Goal: Task Accomplishment & Management: Use online tool/utility

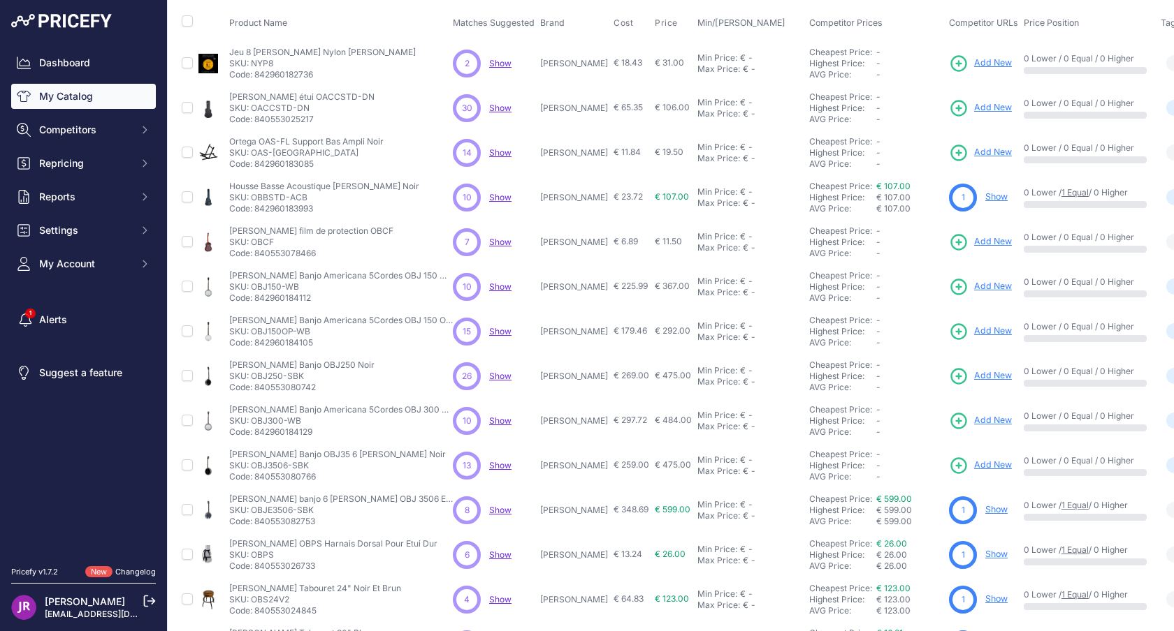
scroll to position [71, 0]
click at [269, 284] on p "SKU: OBJ150-WB" at bounding box center [341, 285] width 224 height 11
copy p "OBJ150"
click at [270, 378] on p "SKU: OBJ250-SBK" at bounding box center [301, 375] width 145 height 11
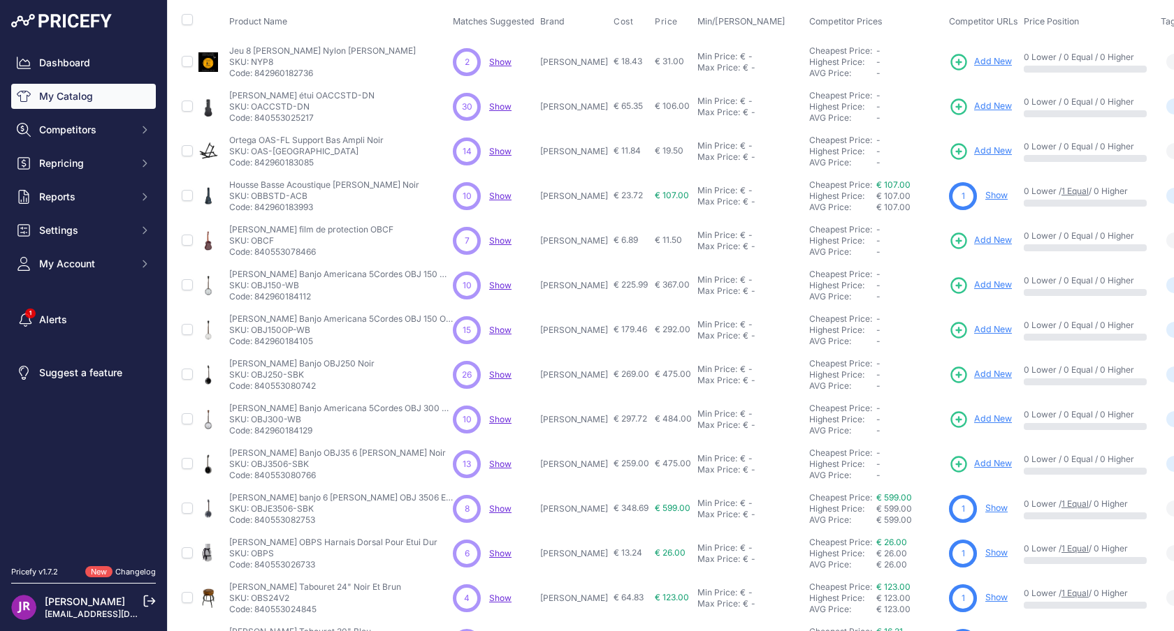
click at [270, 378] on p "SKU: OBJ250-SBK" at bounding box center [301, 375] width 145 height 11
copy p "OBJ250"
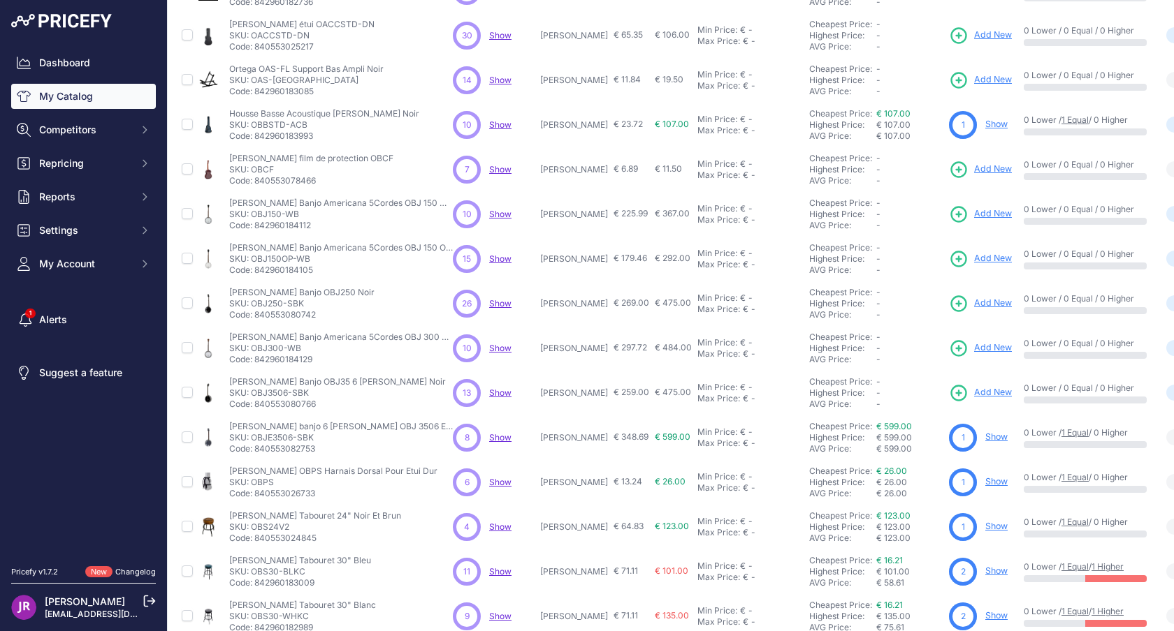
scroll to position [129, 0]
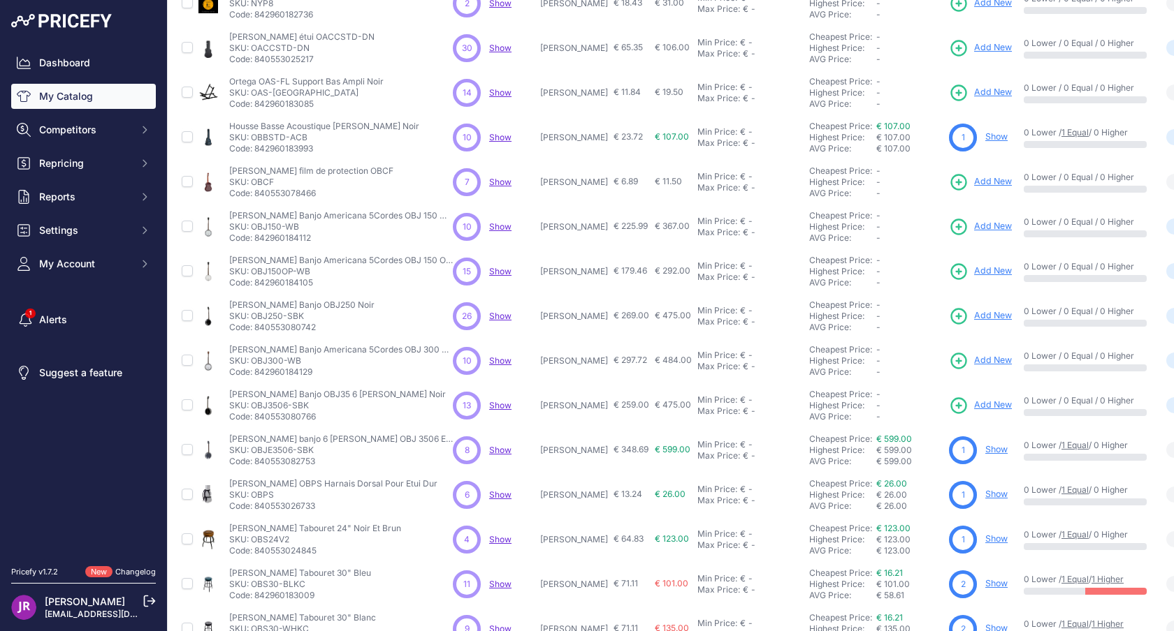
click at [268, 362] on p "SKU: OBJ300-WB" at bounding box center [341, 361] width 224 height 11
click at [379, 367] on p "Code: 842960184129" at bounding box center [341, 372] width 224 height 11
click at [271, 360] on p "SKU: OBJ300-WB" at bounding box center [341, 361] width 224 height 11
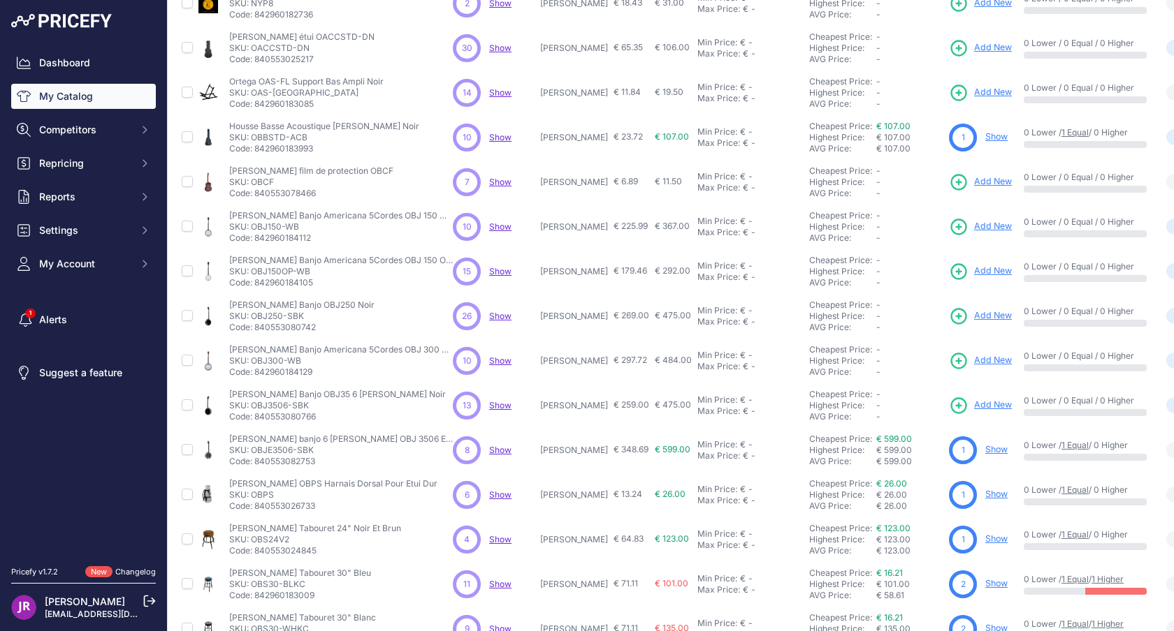
copy p "OBJ300"
click at [275, 408] on p "SKU: OBJ3506-SBK" at bounding box center [337, 405] width 217 height 11
click at [276, 404] on p "SKU: OBJ3506-SBK" at bounding box center [337, 405] width 217 height 11
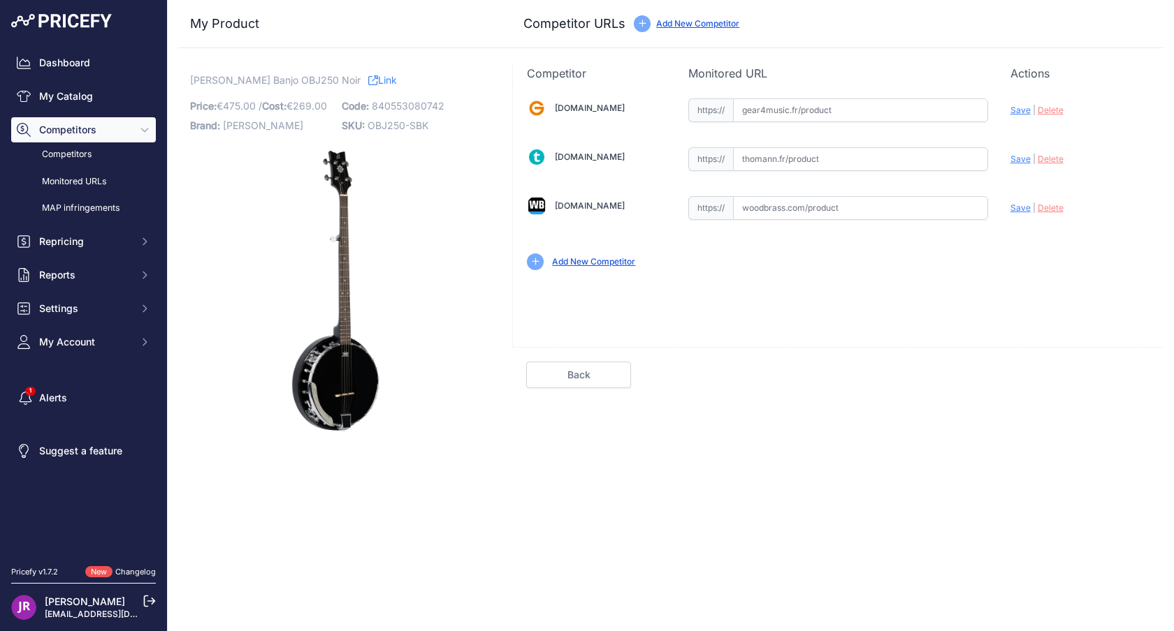
click at [904, 214] on input "text" at bounding box center [860, 208] width 255 height 24
paste input "https://www.woodbrass.com/banjos-ortega-banjo-5-obj250-black-p210765.html?query…"
click at [1019, 205] on span "Save" at bounding box center [1020, 208] width 20 height 10
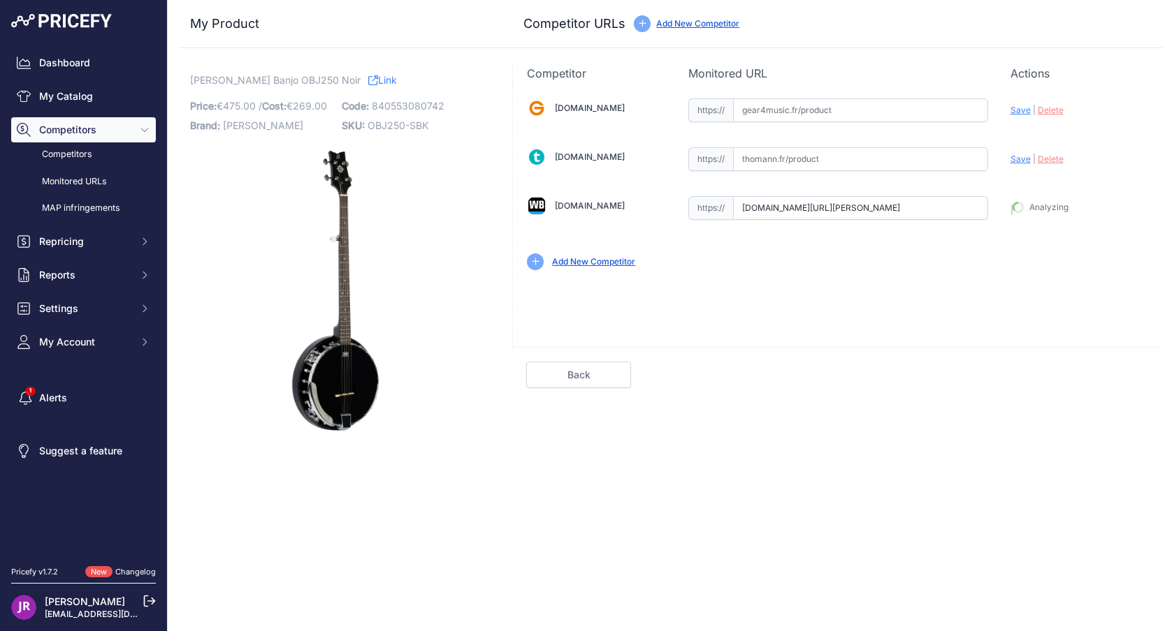
type input "https://www.woodbrass.com/banjos-ortega-banjo-5-obj250-black-p210765.html?query…"
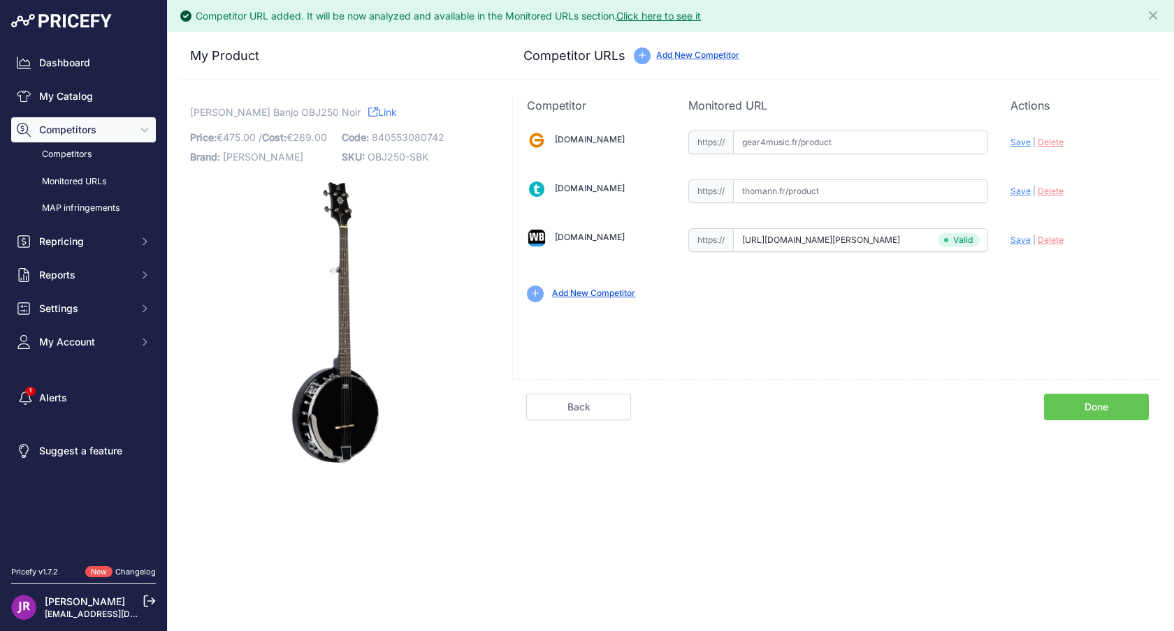
click at [1120, 401] on link "Done" at bounding box center [1096, 407] width 105 height 27
